Goal: Find specific page/section: Find specific page/section

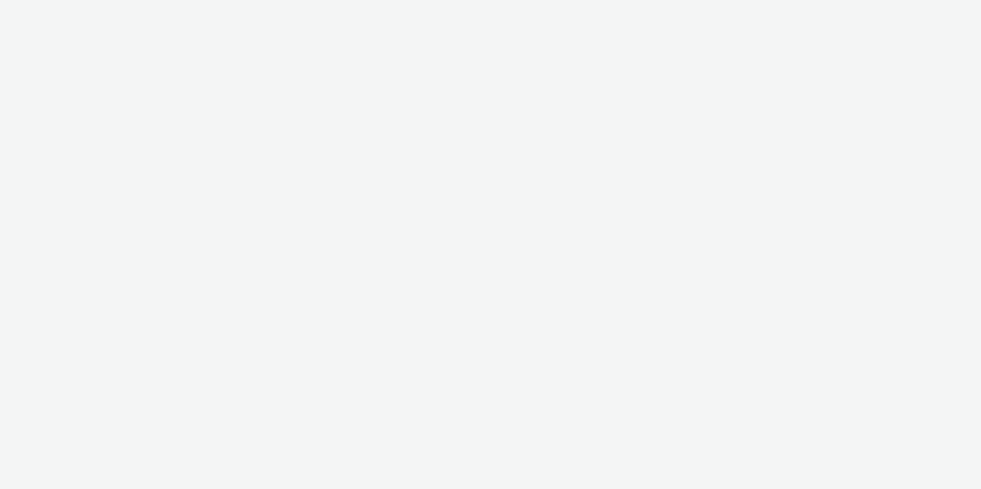
select select "9bcd8e0d-5764-4b89-88fe-b89ee02050ce"
select select "b9dae05b-e3f1-4ff2-954b-b373158465c4"
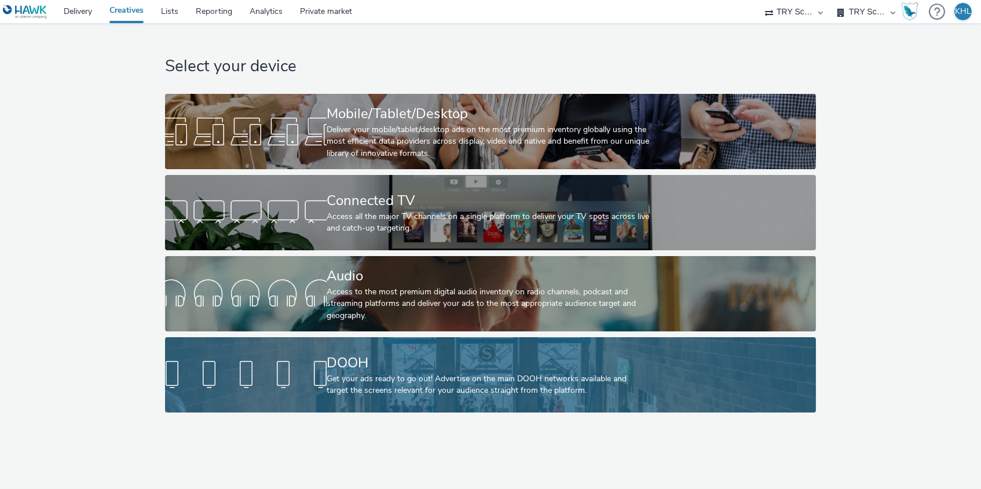
click at [393, 411] on div "DOOH Get your ads ready to go out! Advertise on the main DOOH networks availabl…" at bounding box center [488, 374] width 323 height 75
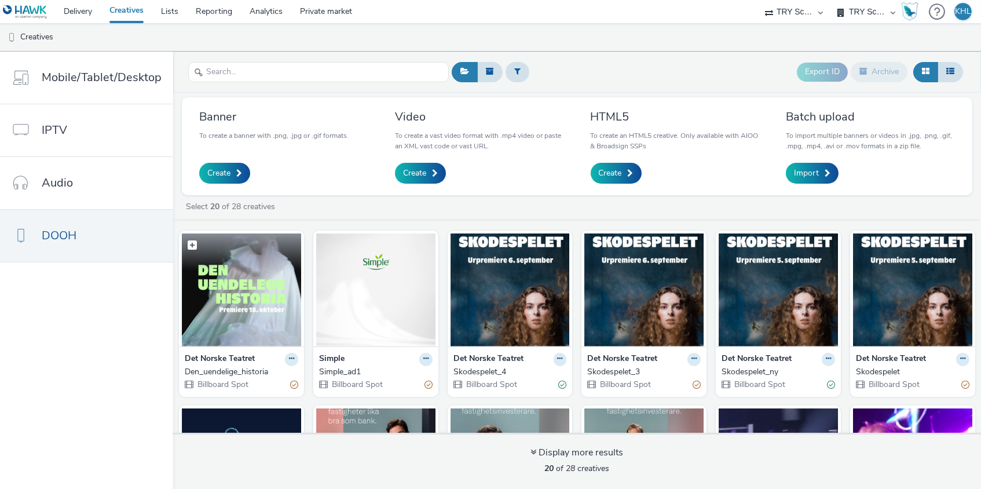
click at [275, 290] on img at bounding box center [241, 289] width 119 height 113
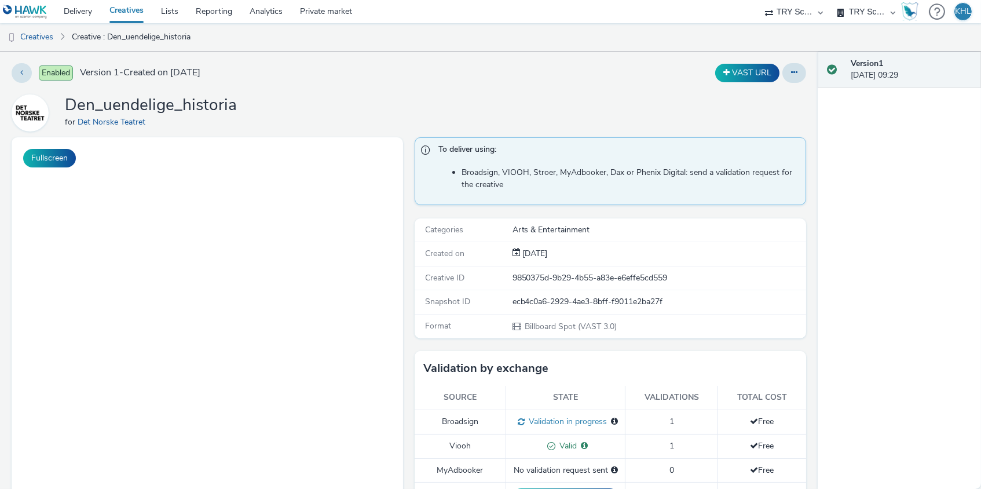
scroll to position [88, 0]
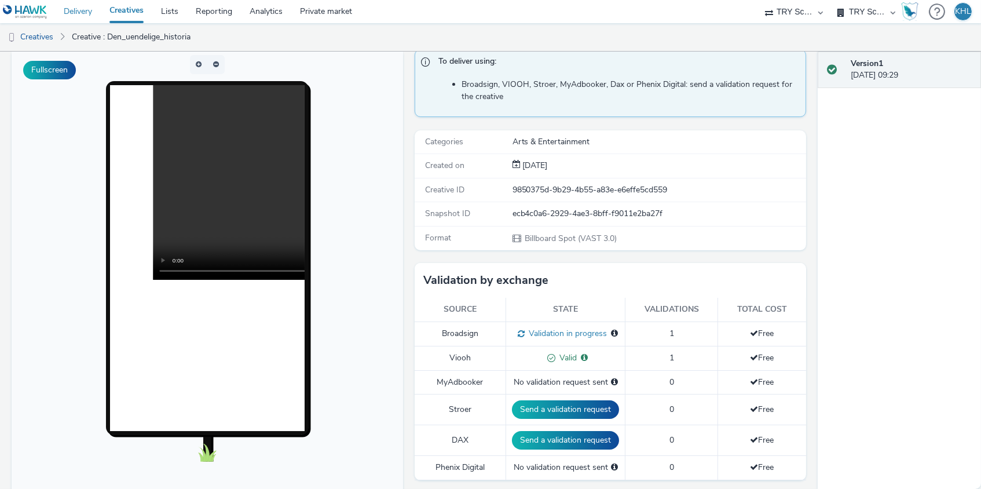
click at [84, 9] on link "Delivery" at bounding box center [78, 11] width 46 height 23
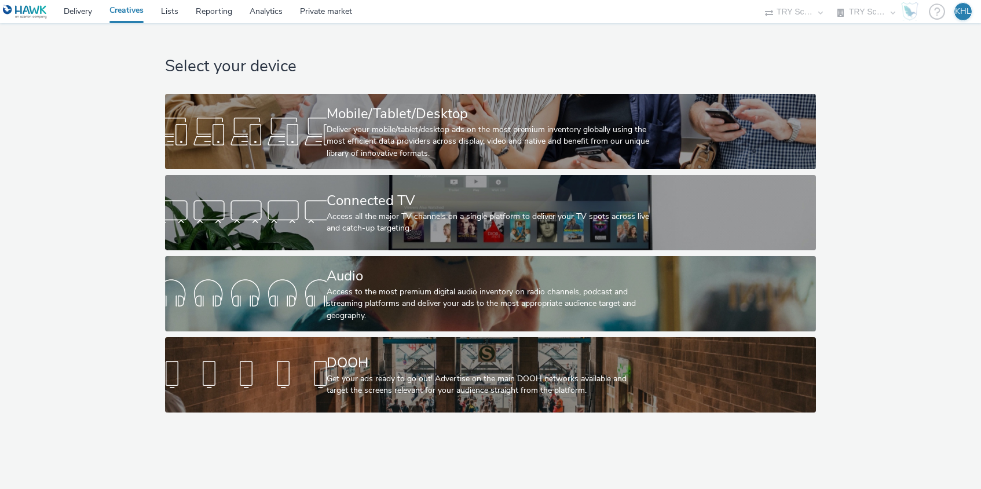
select select "9bcd8e0d-5764-4b89-88fe-b89ee02050ce"
select select "b9dae05b-e3f1-4ff2-954b-b373158465c4"
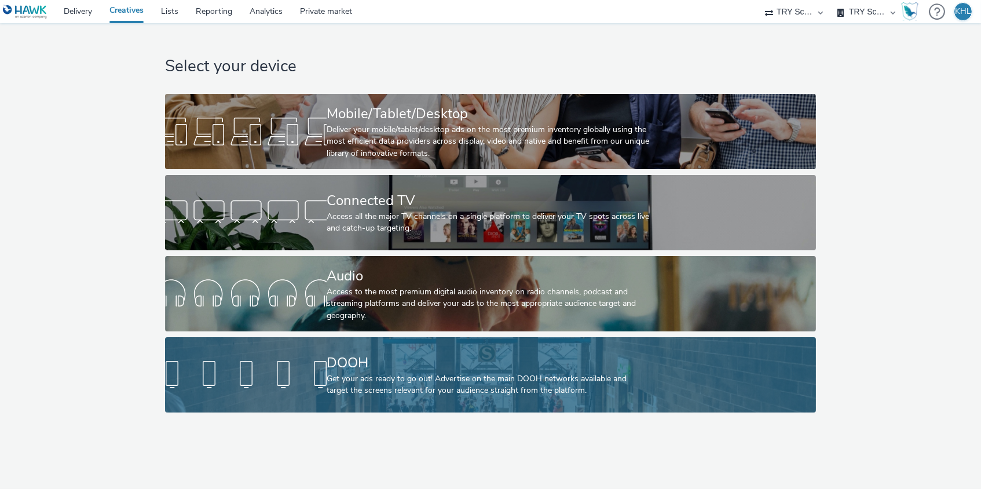
click at [403, 383] on div "Get your ads ready to go out! Advertise on the main DOOH networks available and…" at bounding box center [488, 385] width 323 height 24
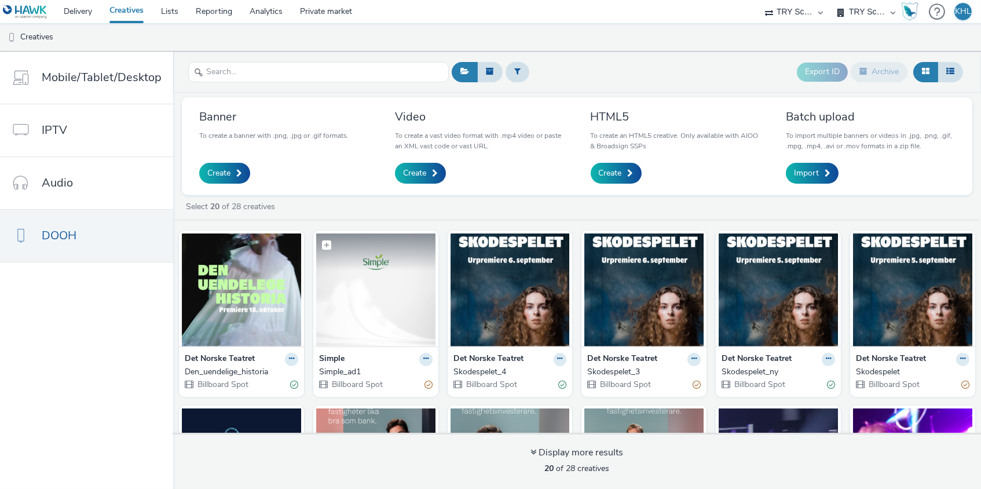
click at [348, 295] on img at bounding box center [375, 289] width 119 height 113
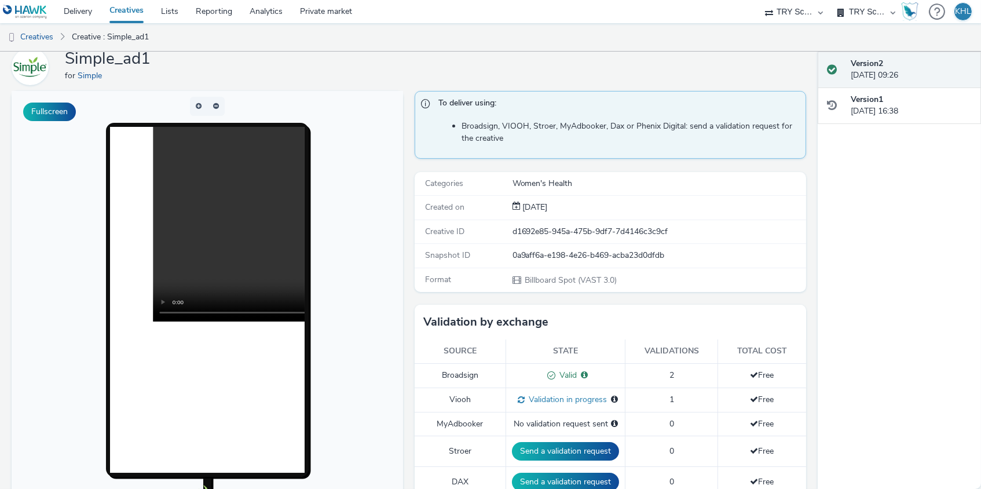
scroll to position [47, 0]
click at [74, 10] on link "Delivery" at bounding box center [78, 11] width 46 height 23
